Goal: Complete application form

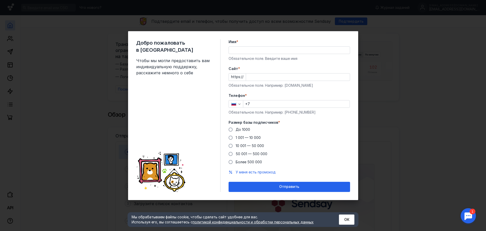
click at [290, 53] on input "Имя *" at bounding box center [289, 50] width 121 height 7
type input "[PERSON_NAME]"
click at [264, 77] on input "Cайт *" at bounding box center [298, 76] width 104 height 7
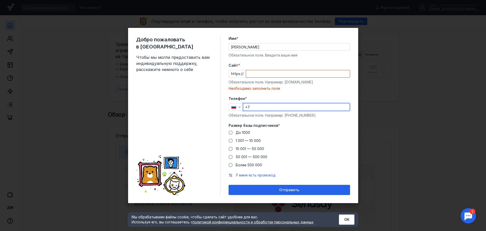
click at [258, 107] on input "+7" at bounding box center [296, 106] width 106 height 7
type input "[PHONE_NUMBER]"
click at [291, 72] on input "Cайт *" at bounding box center [298, 73] width 104 height 7
click at [269, 72] on input "Cайт *" at bounding box center [298, 73] width 104 height 7
paste input "[DOMAIN_NAME][URL]"
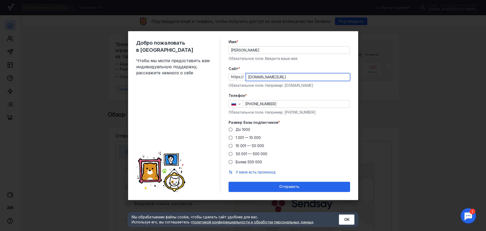
click at [334, 92] on form "Имя * [PERSON_NAME] поле. Введите ваше имя [PERSON_NAME] * https:// [DOMAIN_NAM…" at bounding box center [290, 115] width 122 height 153
click at [325, 77] on input "[DOMAIN_NAME][URL]" at bounding box center [298, 76] width 104 height 7
type input "[DOMAIN_NAME]"
click at [306, 91] on form "Имя * [PERSON_NAME] поле. Введите ваше имя [PERSON_NAME] * https:// [DOMAIN_NAM…" at bounding box center [290, 115] width 122 height 153
click at [254, 139] on span "1 001 — 10 000" at bounding box center [248, 137] width 25 height 4
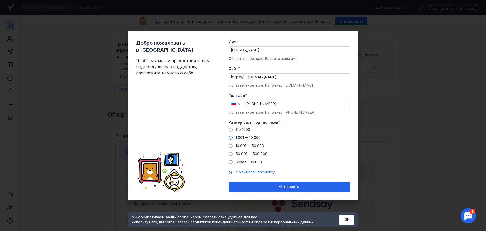
click at [0, 0] on input "1 001 — 10 000" at bounding box center [0, 0] width 0 height 0
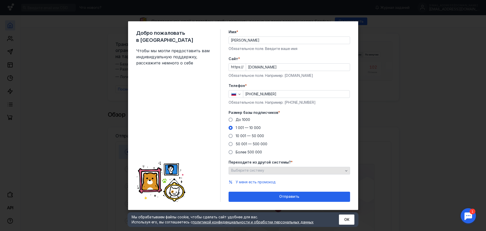
click at [268, 172] on div "Выберите систему" at bounding box center [287, 170] width 115 height 4
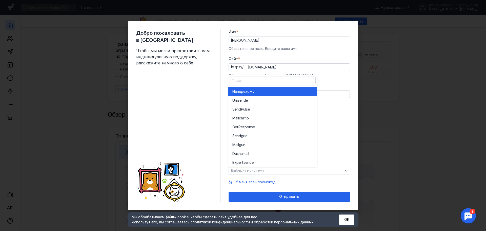
click at [272, 94] on div "Не перехожу" at bounding box center [273, 91] width 81 height 9
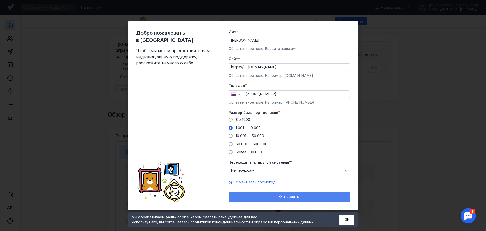
click at [277, 194] on div "Отправить" at bounding box center [290, 197] width 122 height 10
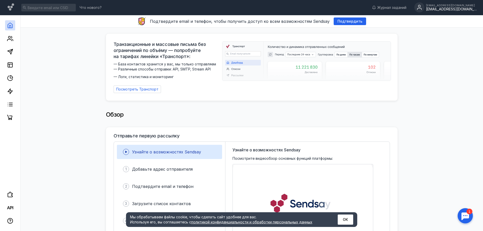
click at [446, 6] on div "[EMAIL_ADDRESS][DOMAIN_NAME]" at bounding box center [451, 5] width 51 height 3
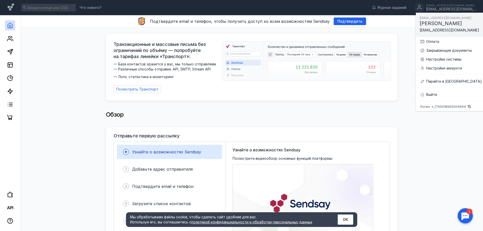
click at [471, 211] on div at bounding box center [465, 216] width 16 height 16
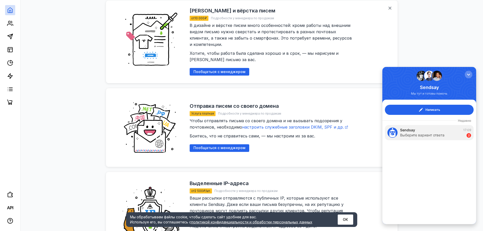
scroll to position [637, 0]
